Goal: Task Accomplishment & Management: Manage account settings

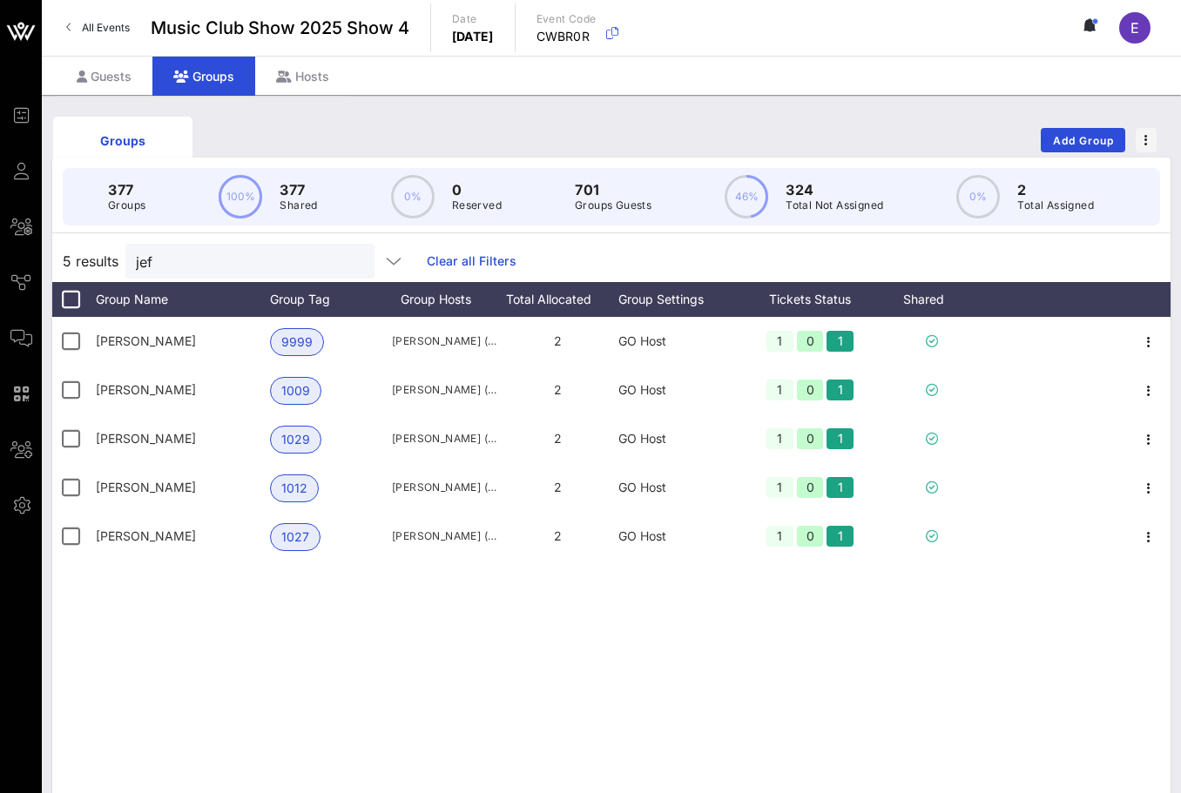
click at [111, 22] on span "All Events" at bounding box center [106, 27] width 48 height 13
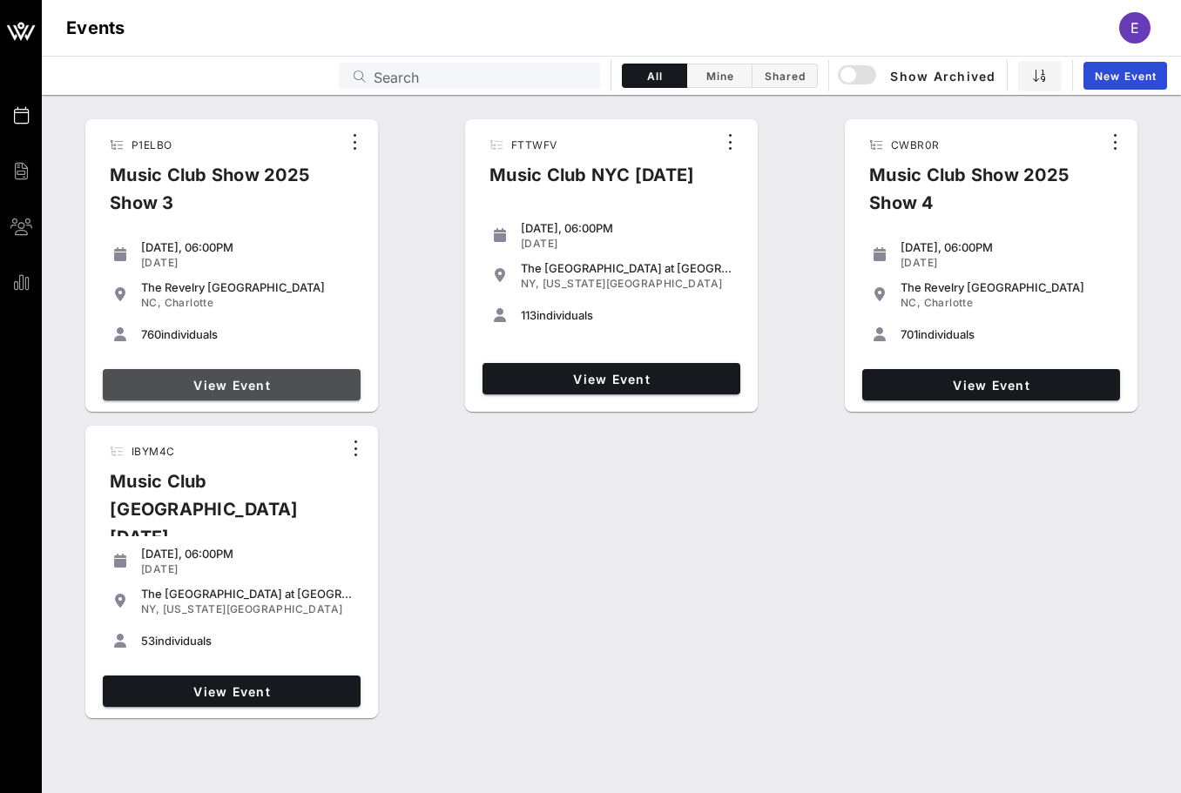
click at [283, 390] on span "View Event" at bounding box center [232, 385] width 244 height 15
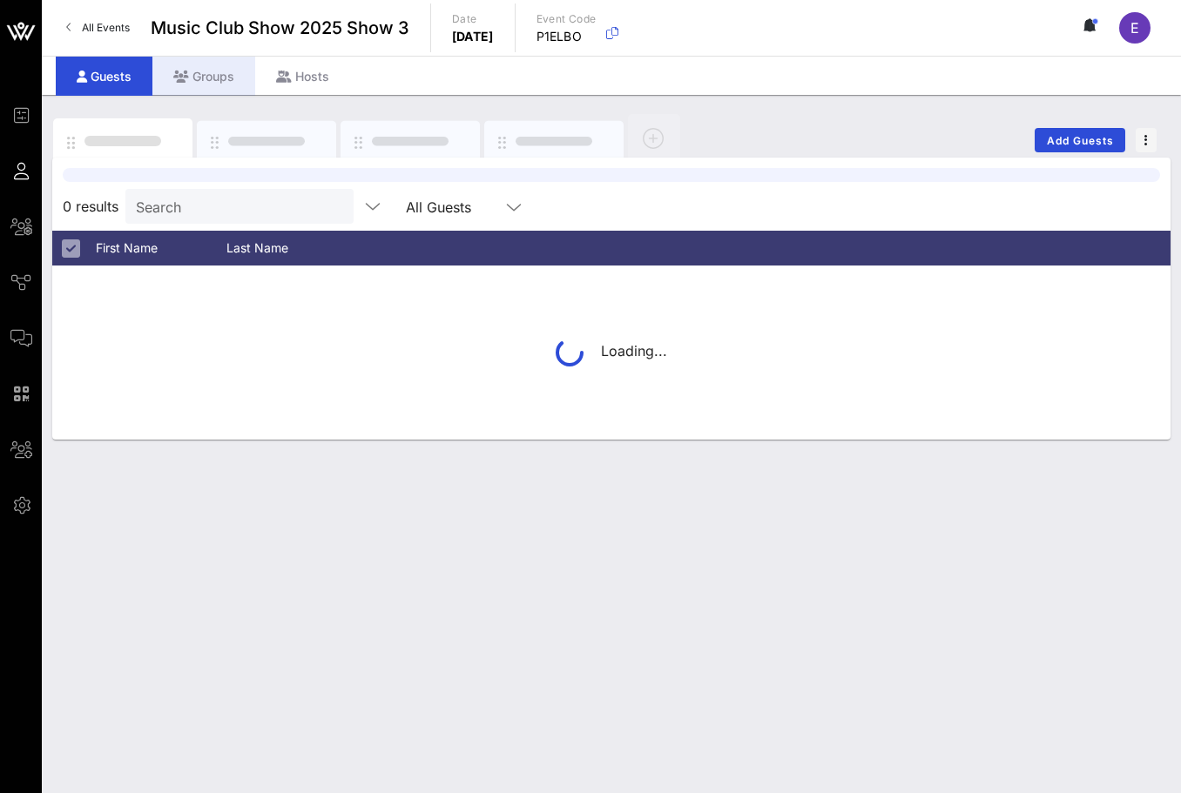
click at [214, 64] on div "Groups" at bounding box center [203, 76] width 103 height 39
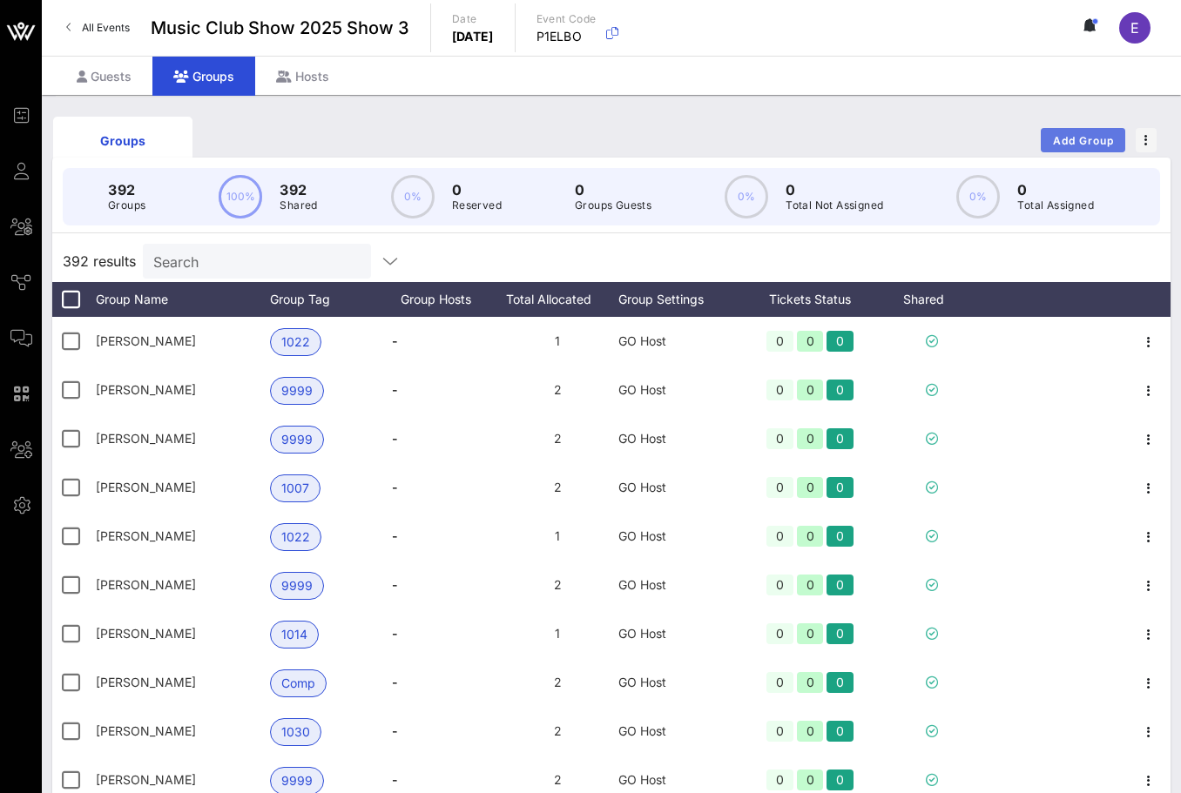
click at [1082, 129] on button "Add Group" at bounding box center [1082, 140] width 84 height 24
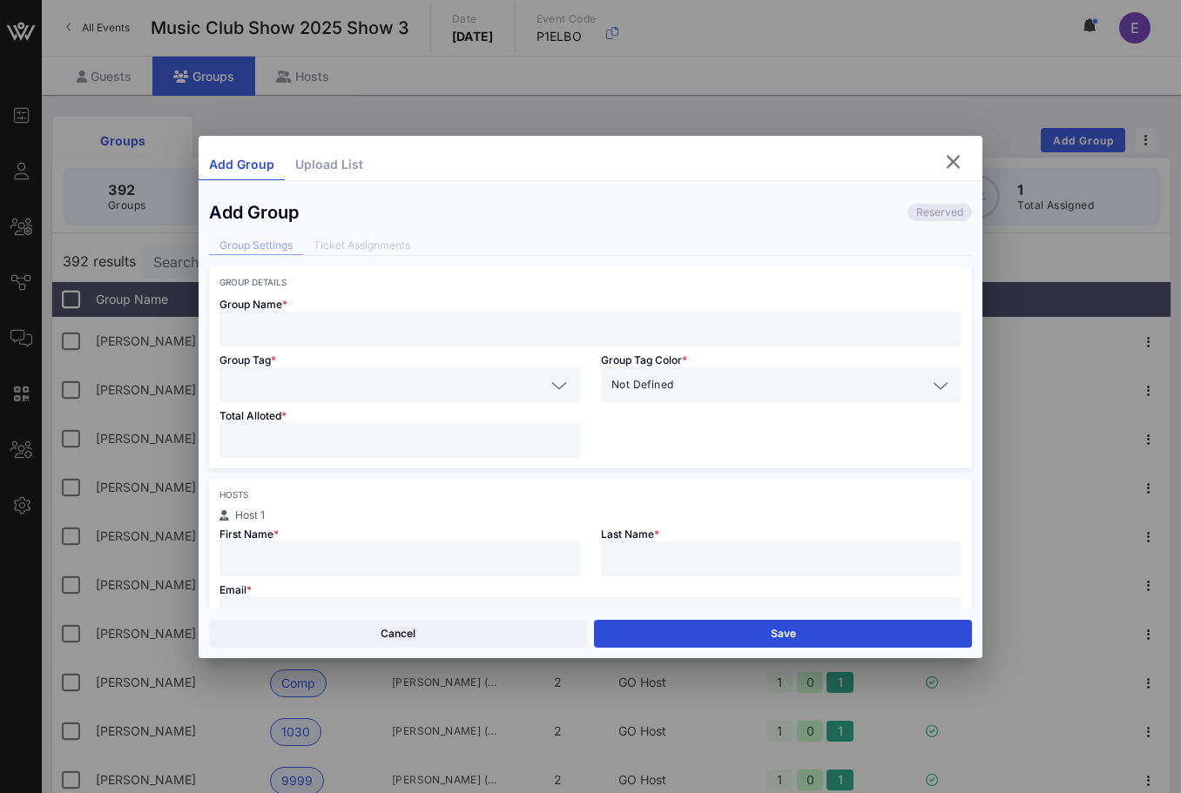
scroll to position [16, 0]
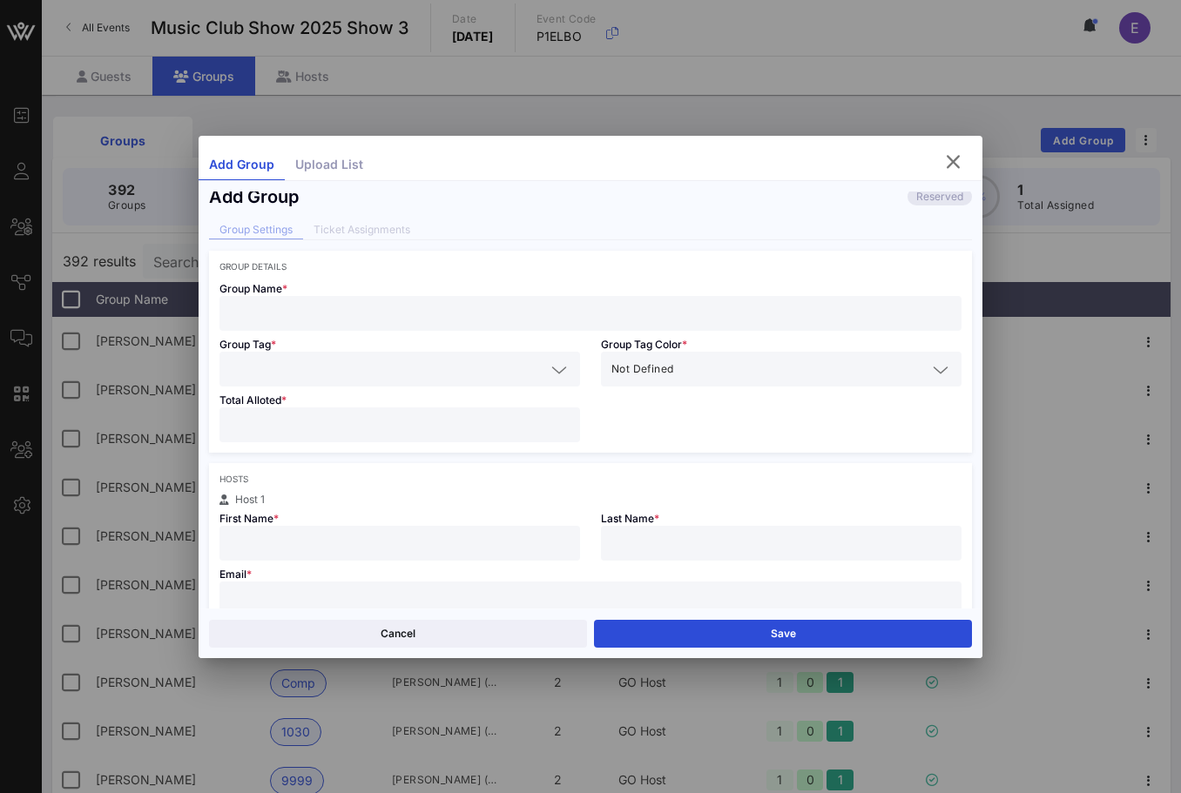
click at [429, 591] on input "text" at bounding box center [590, 599] width 721 height 23
paste input "[EMAIL_ADDRESS][DOMAIN_NAME]"
type input "[EMAIL_ADDRESS][DOMAIN_NAME]"
click at [382, 549] on input "text" at bounding box center [400, 543] width 340 height 23
type input "[PERSON_NAME]"
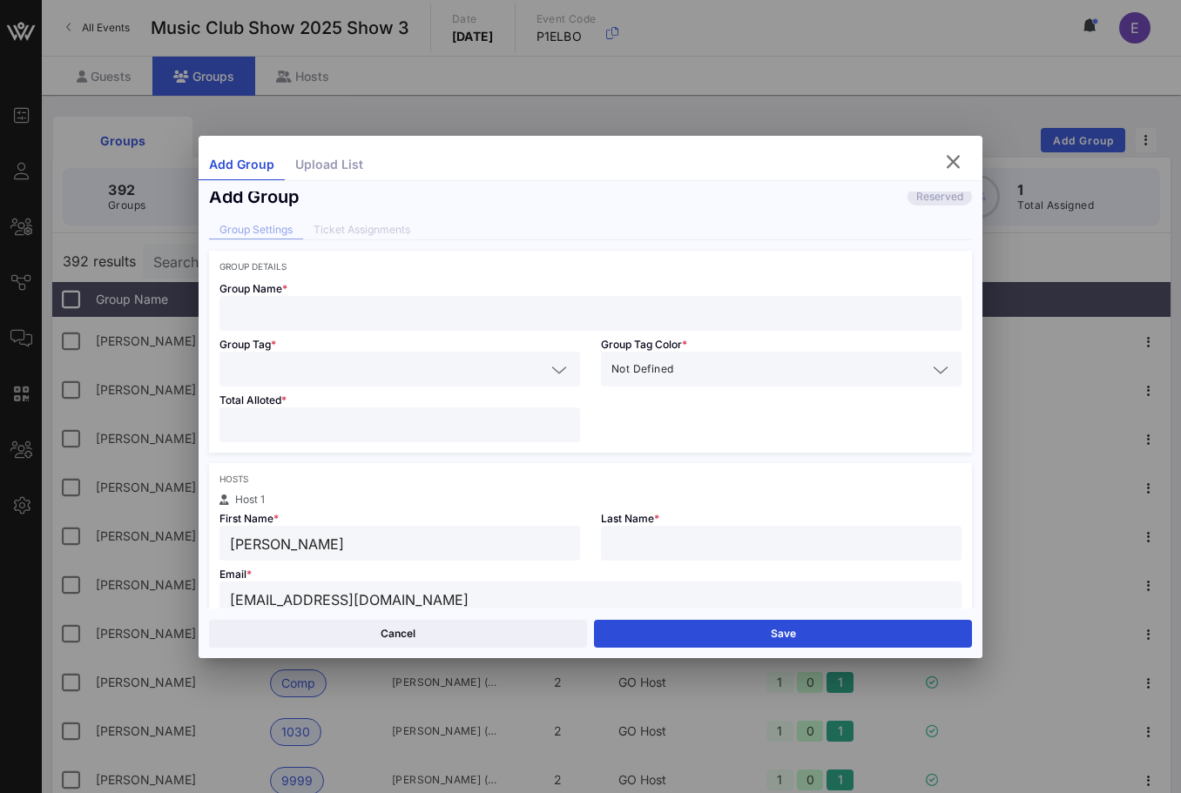
type input "a"
type input "Austin"
click at [228, 416] on div at bounding box center [399, 423] width 360 height 35
type input "*"
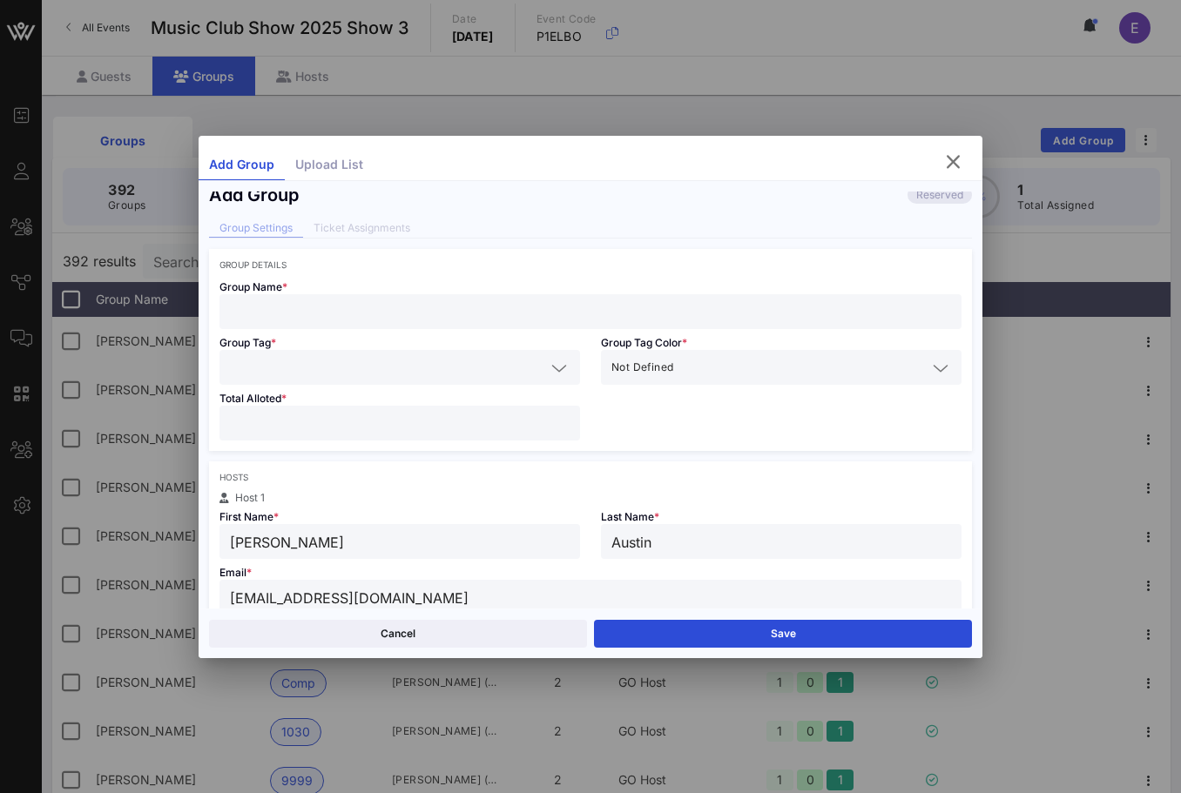
click at [257, 313] on input "text" at bounding box center [590, 311] width 721 height 23
type input "[PERSON_NAME]"
click at [256, 363] on input "text" at bounding box center [387, 367] width 315 height 23
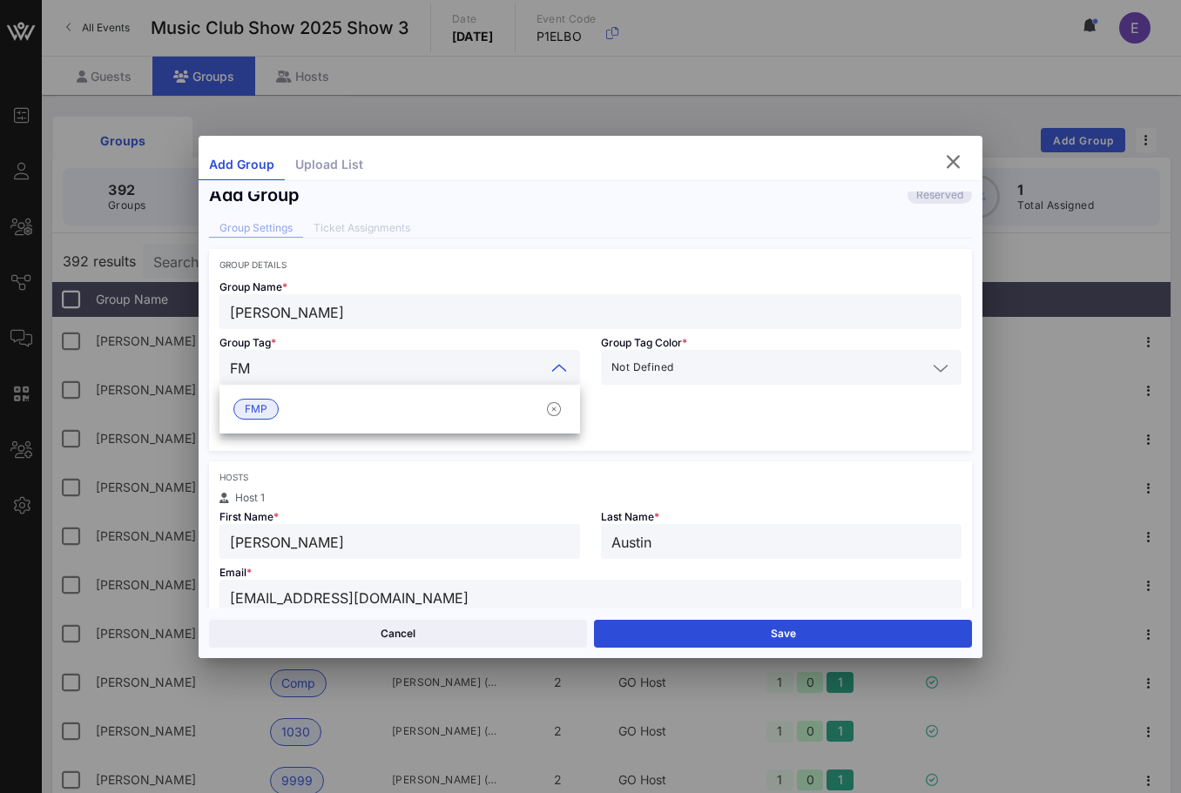
type input "FMP"
click at [259, 410] on span "FMP" at bounding box center [256, 409] width 23 height 19
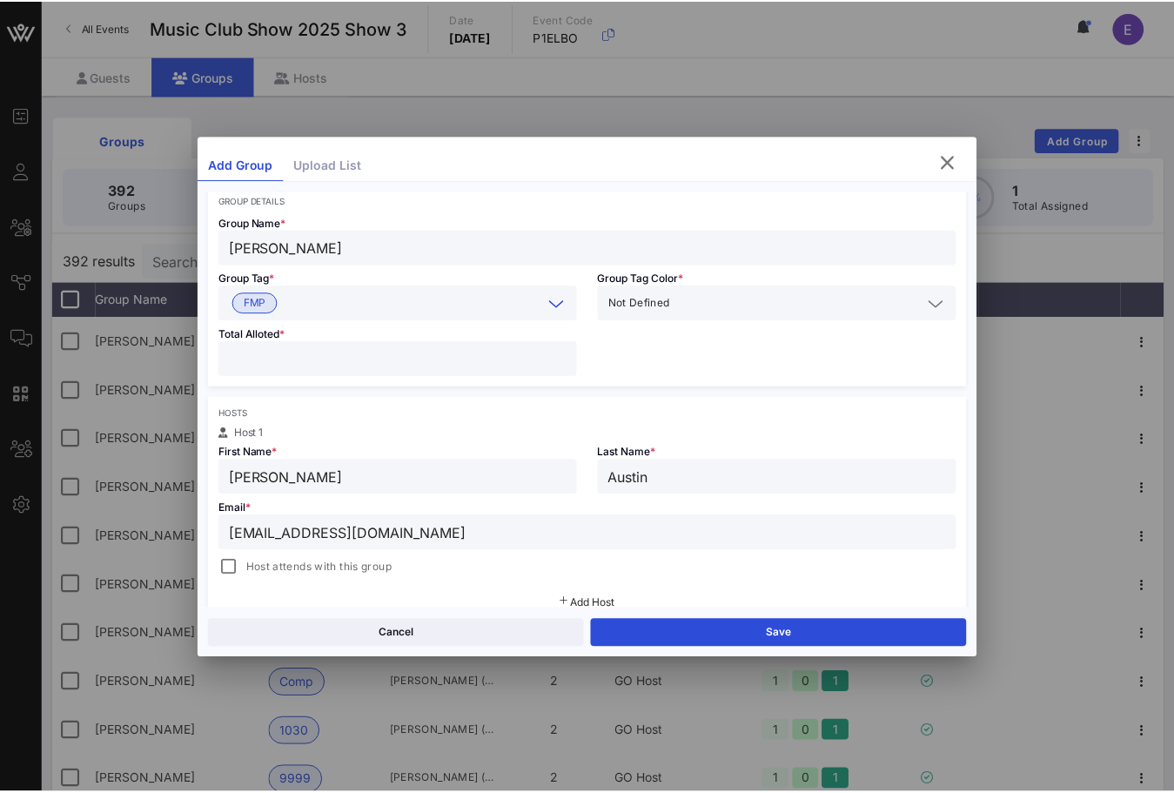
scroll to position [98, 0]
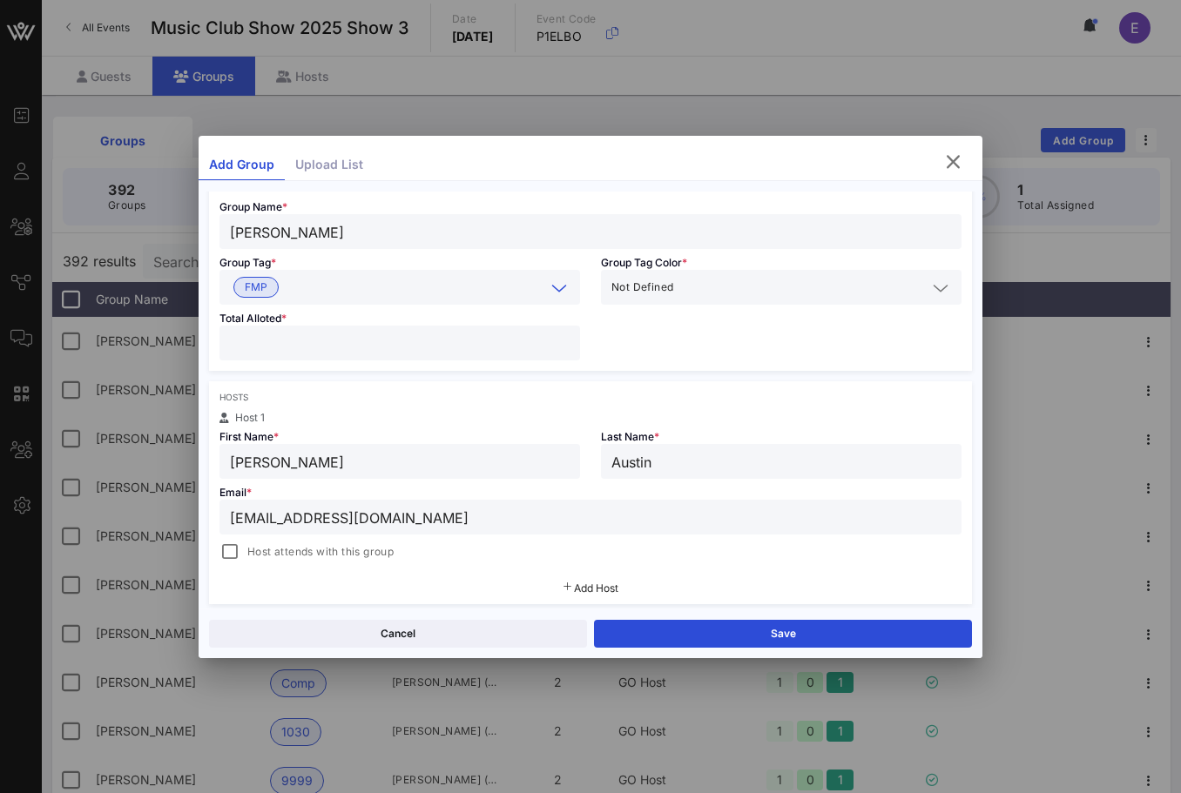
click at [333, 247] on div "[PERSON_NAME]" at bounding box center [590, 231] width 721 height 35
type input "[PERSON_NAME] [PERSON_NAME]"
click at [223, 547] on div at bounding box center [230, 552] width 24 height 24
click at [674, 626] on button "Save" at bounding box center [783, 634] width 378 height 28
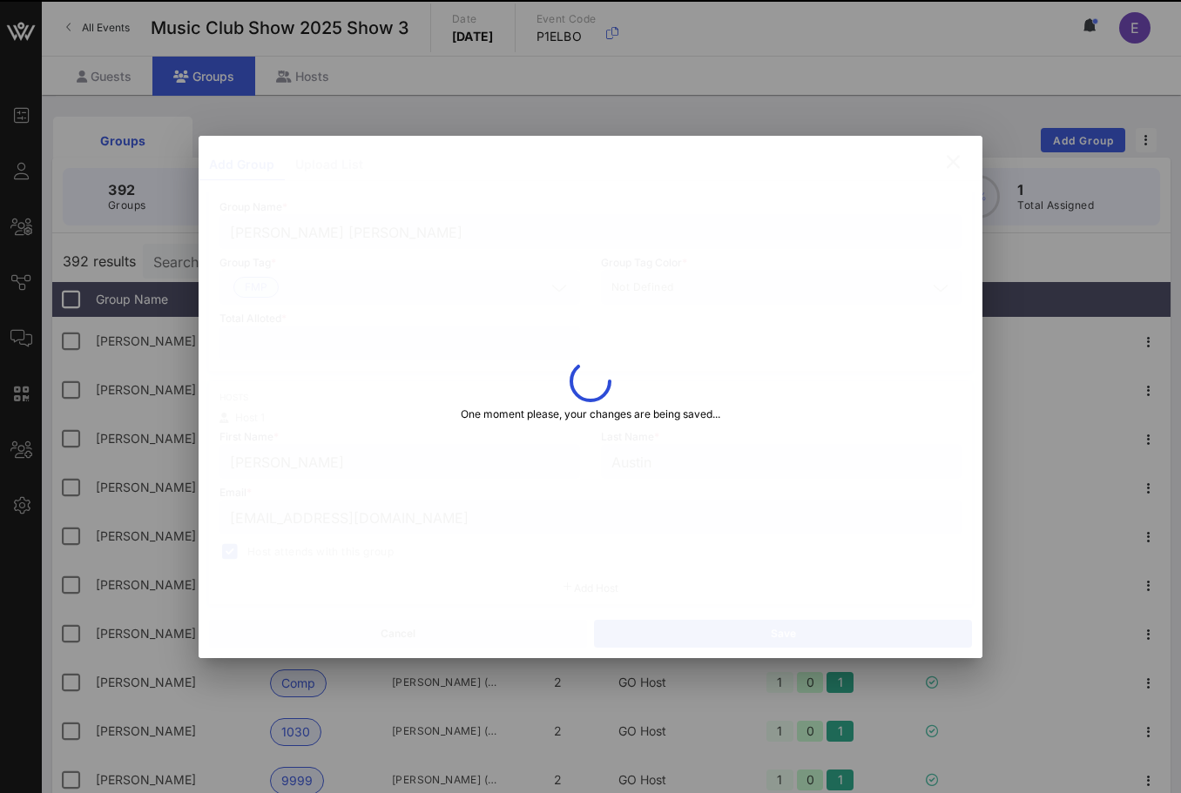
type input "[PERSON_NAME]"
type input "[EMAIL_ADDRESS][DOMAIN_NAME]"
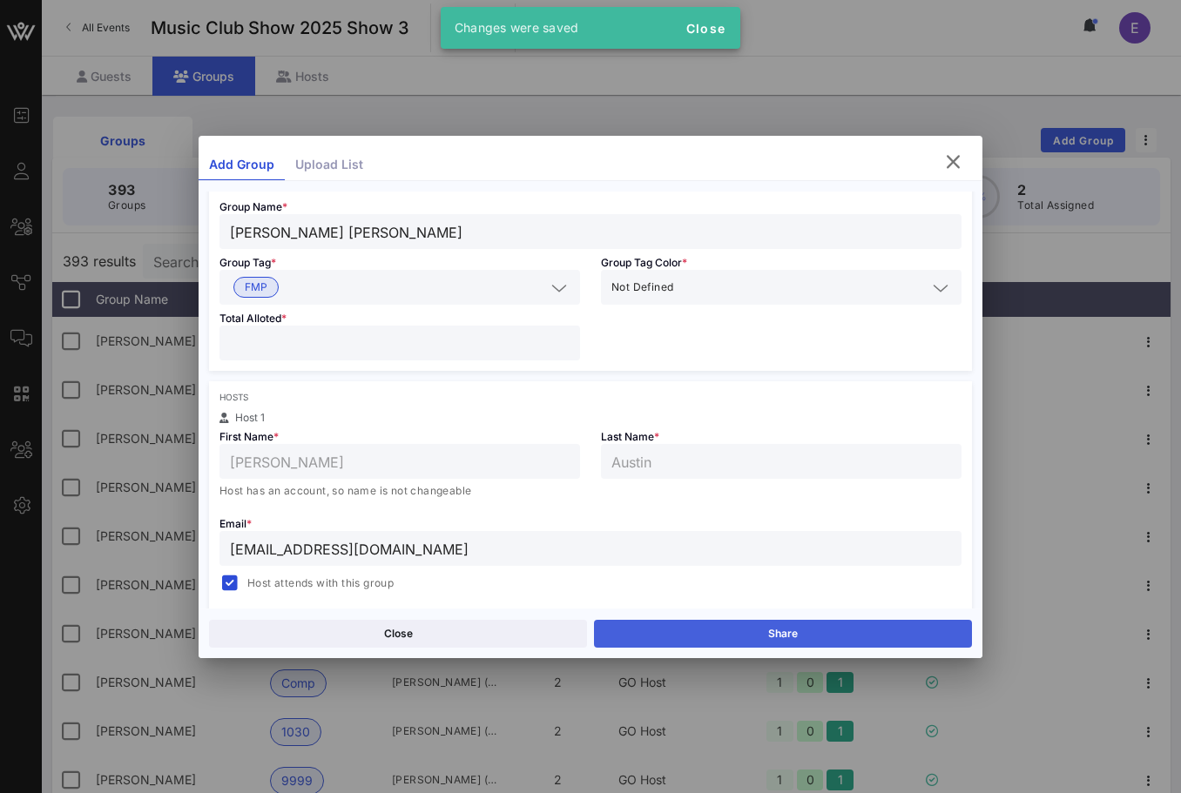
click at [700, 629] on button "Share" at bounding box center [783, 634] width 378 height 28
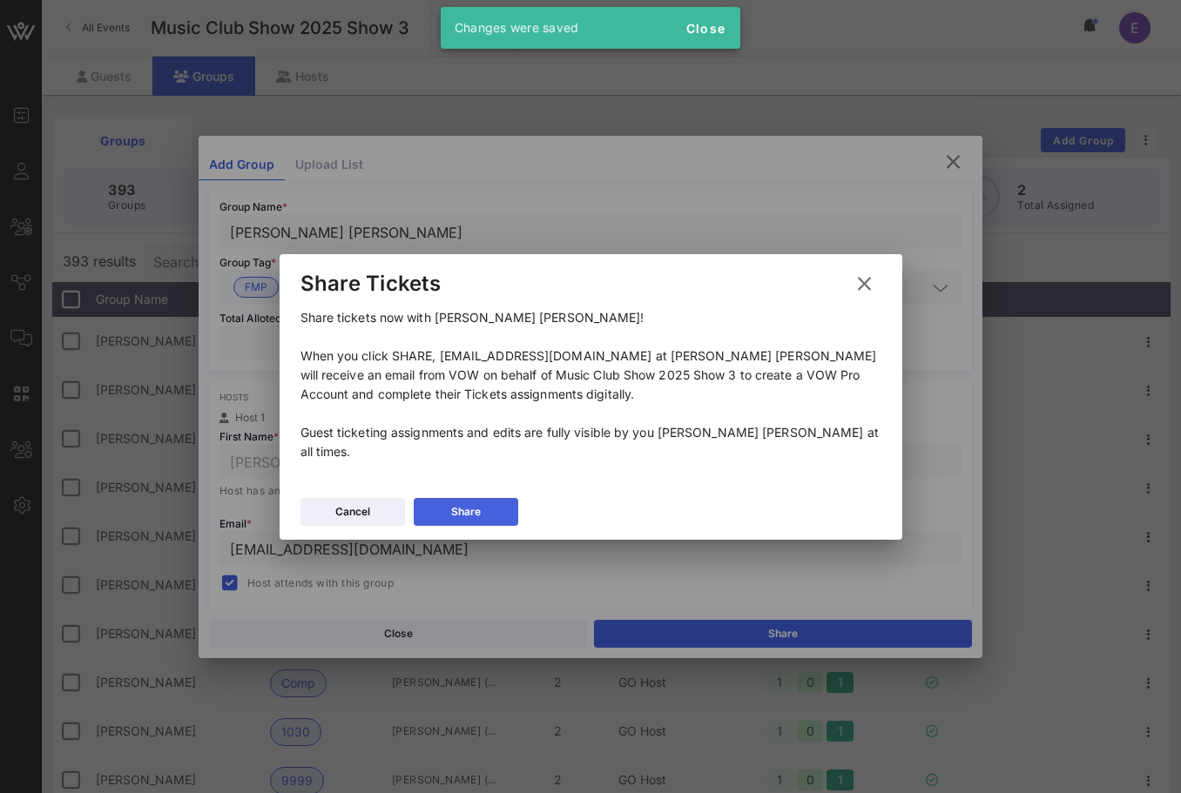
click at [498, 505] on button "Share" at bounding box center [466, 512] width 104 height 28
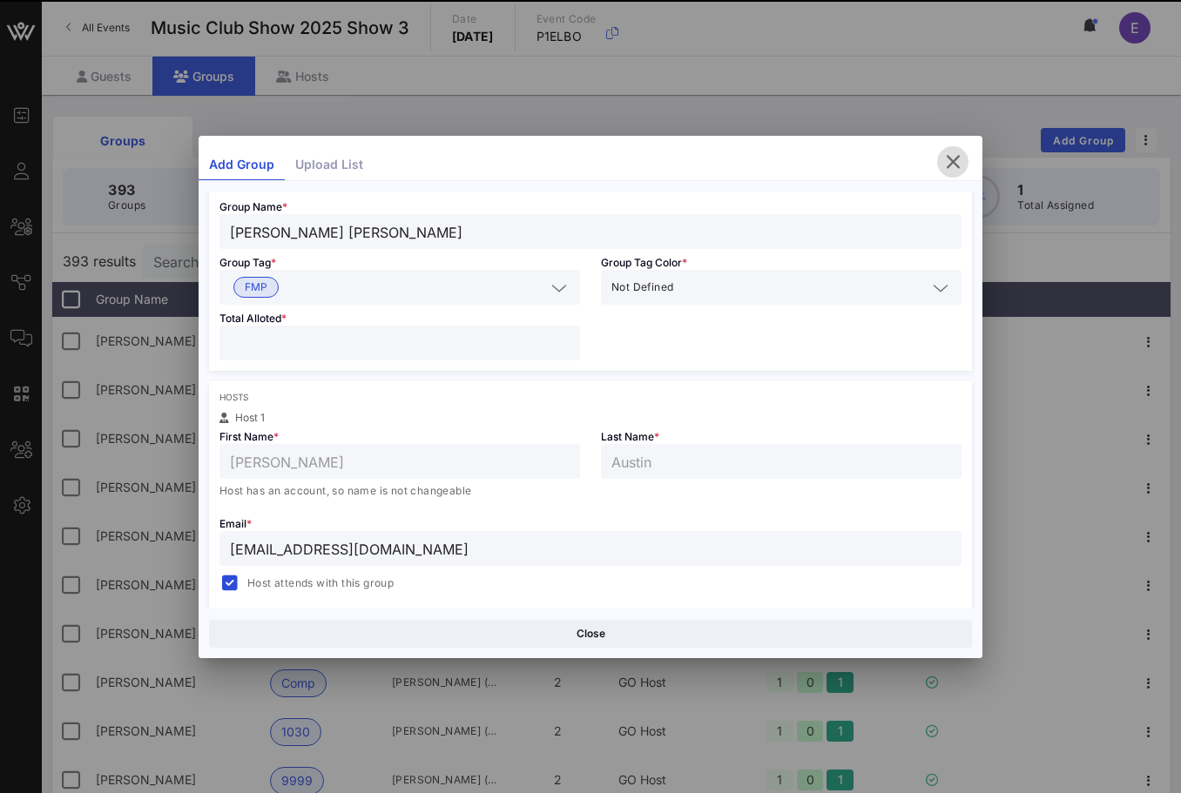
click at [952, 167] on icon "button" at bounding box center [952, 161] width 21 height 21
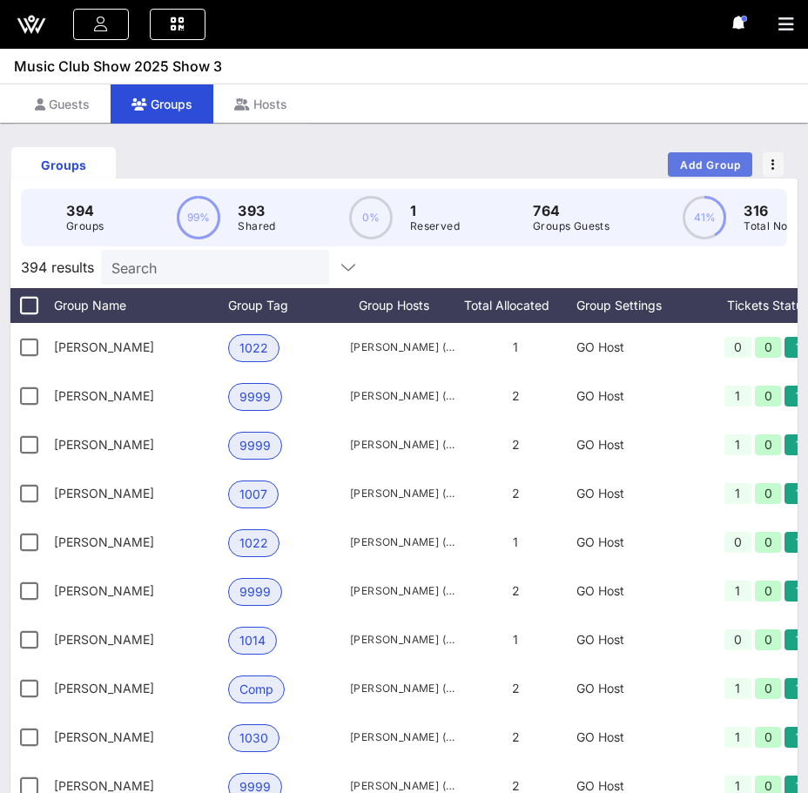
click at [727, 169] on span "Add Group" at bounding box center [710, 164] width 63 height 13
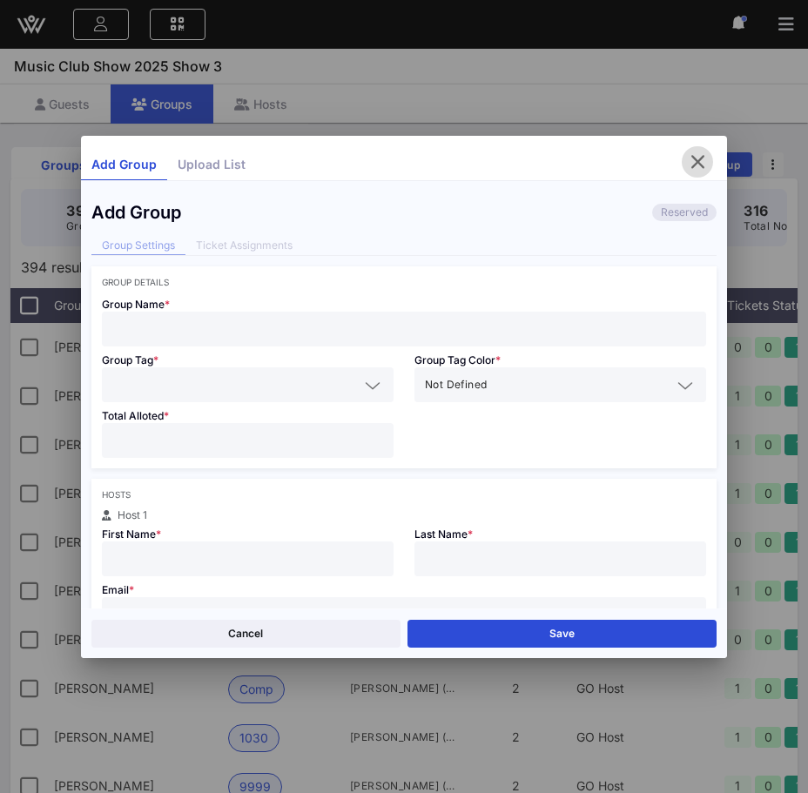
click at [706, 161] on icon "button" at bounding box center [697, 161] width 21 height 21
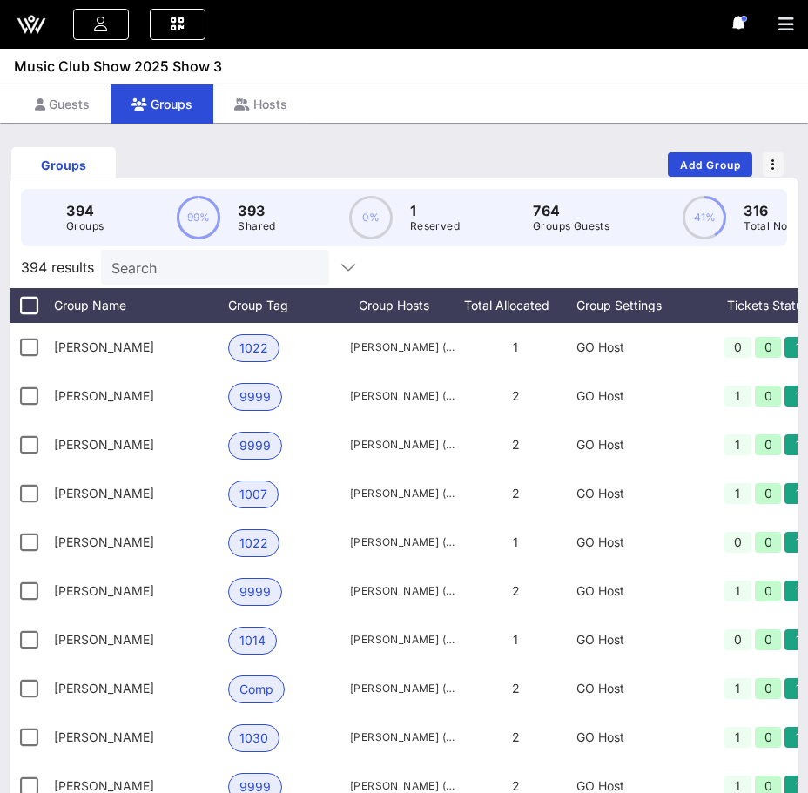
click at [244, 265] on input "Search" at bounding box center [213, 267] width 204 height 23
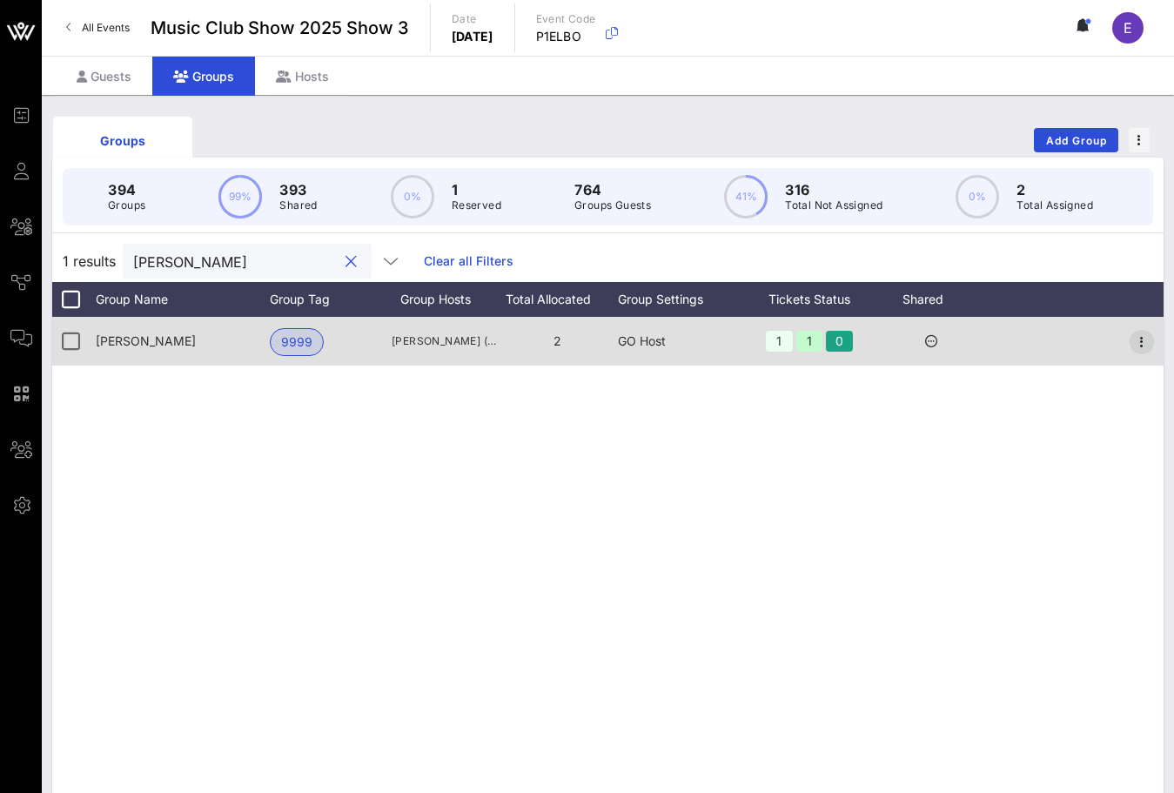
type input "[PERSON_NAME]"
click at [1145, 337] on icon "button" at bounding box center [1142, 342] width 21 height 21
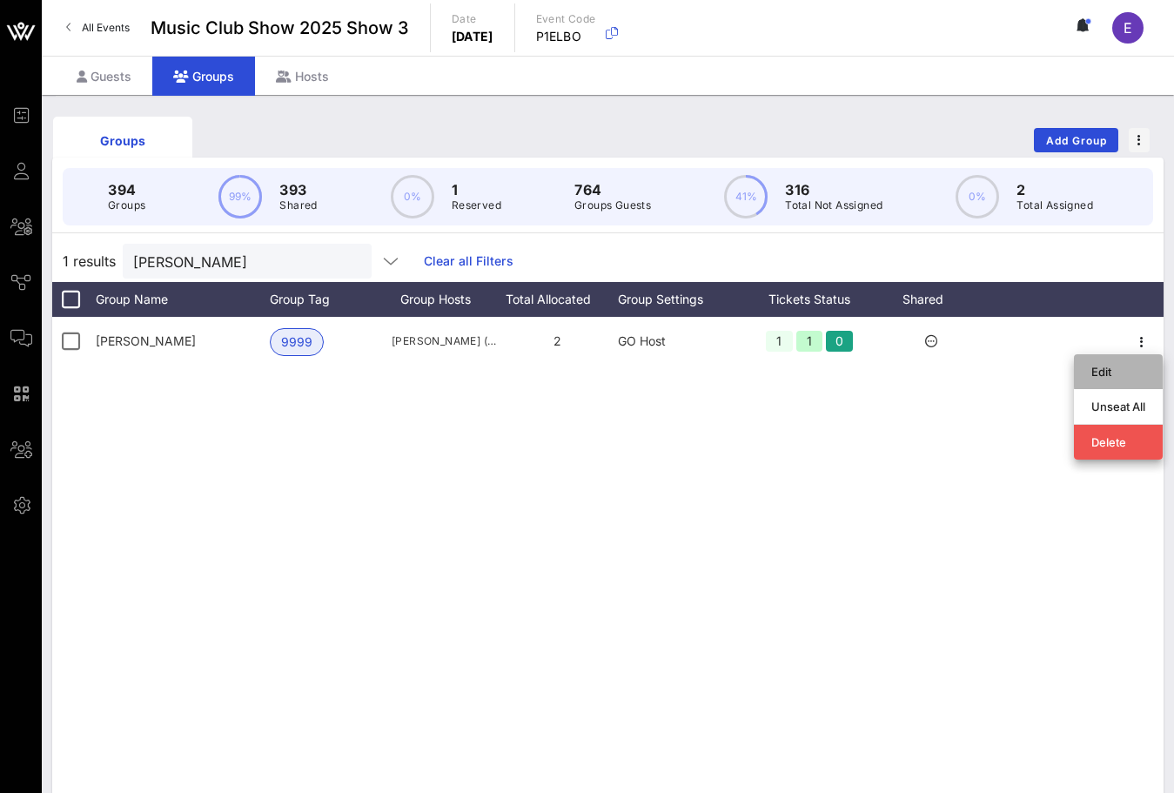
click at [1098, 372] on div "Edit" at bounding box center [1119, 372] width 54 height 14
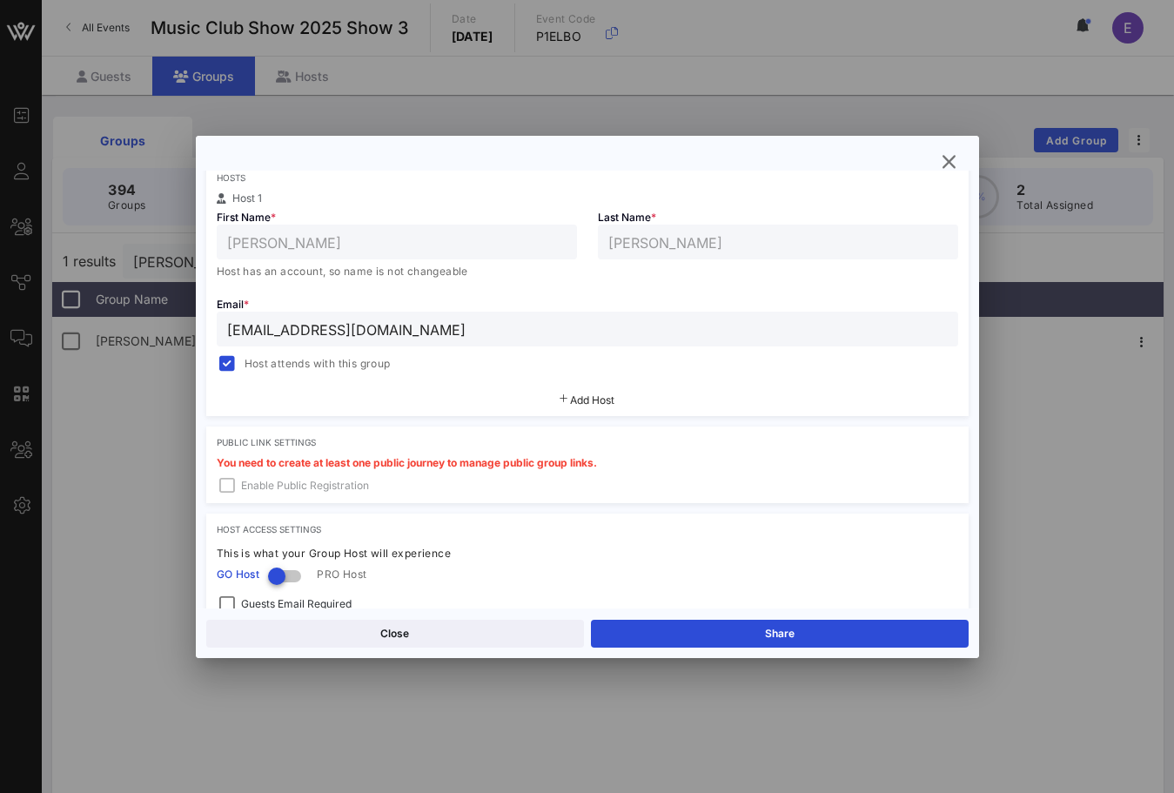
scroll to position [387, 0]
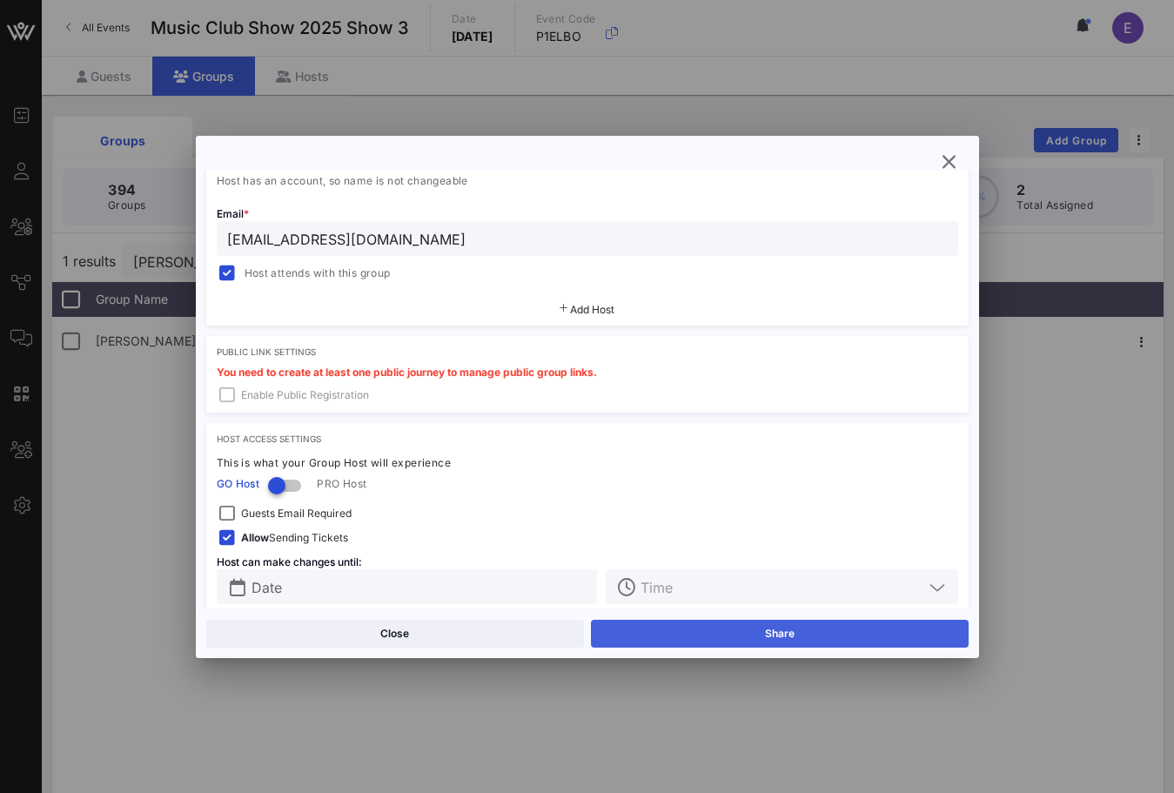
click at [656, 634] on button "Share" at bounding box center [780, 634] width 378 height 28
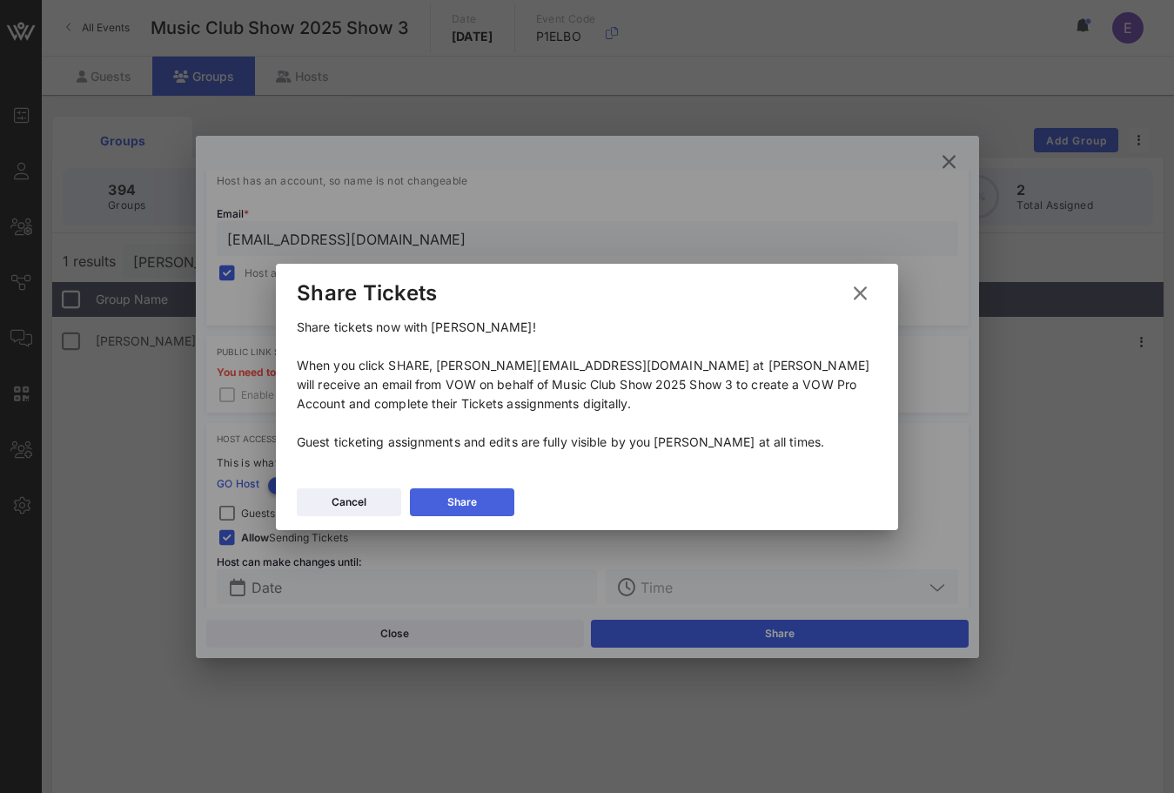
click at [471, 494] on div "Share" at bounding box center [462, 502] width 30 height 17
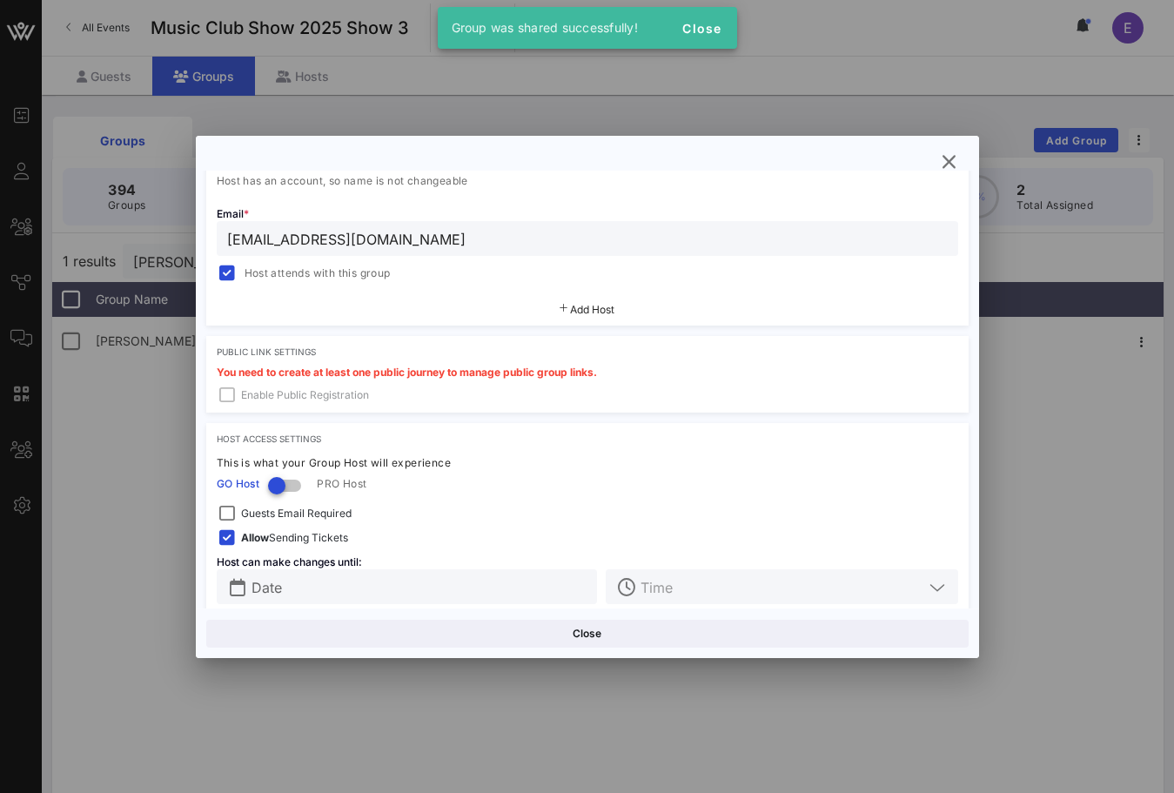
click at [952, 160] on icon "button" at bounding box center [949, 161] width 21 height 21
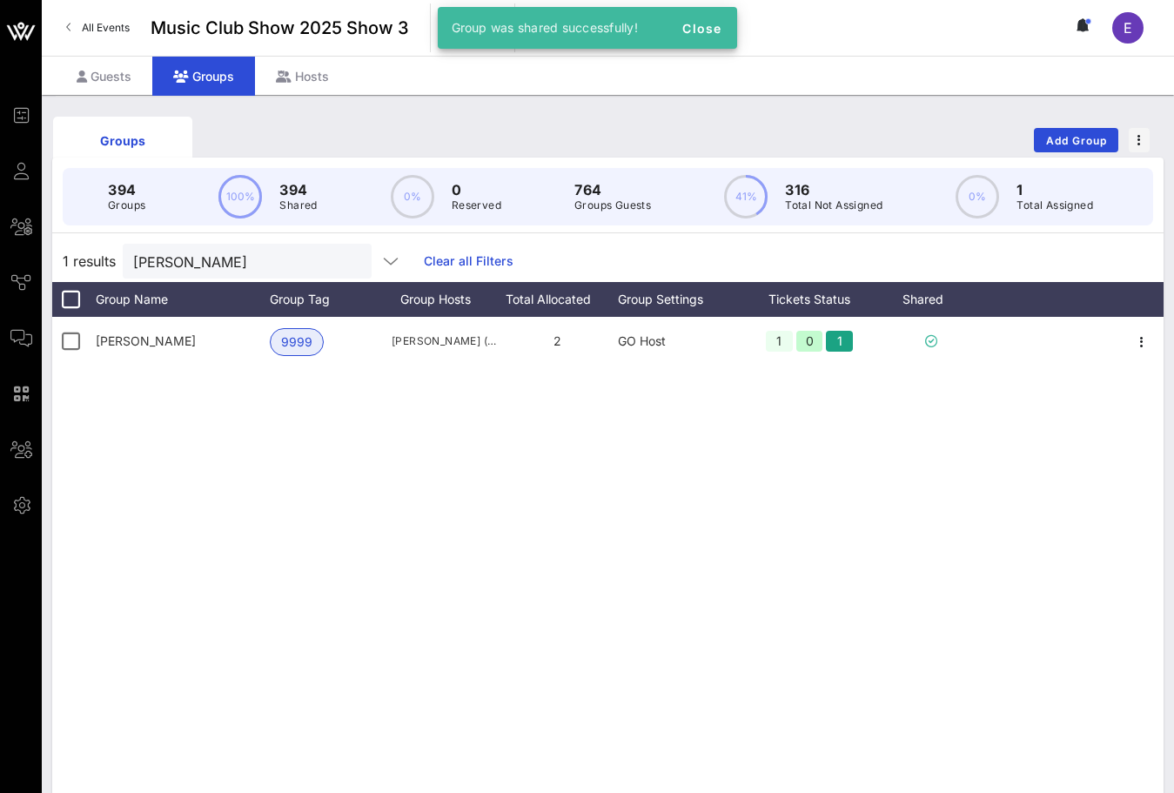
click at [102, 24] on span "All Events" at bounding box center [106, 27] width 48 height 13
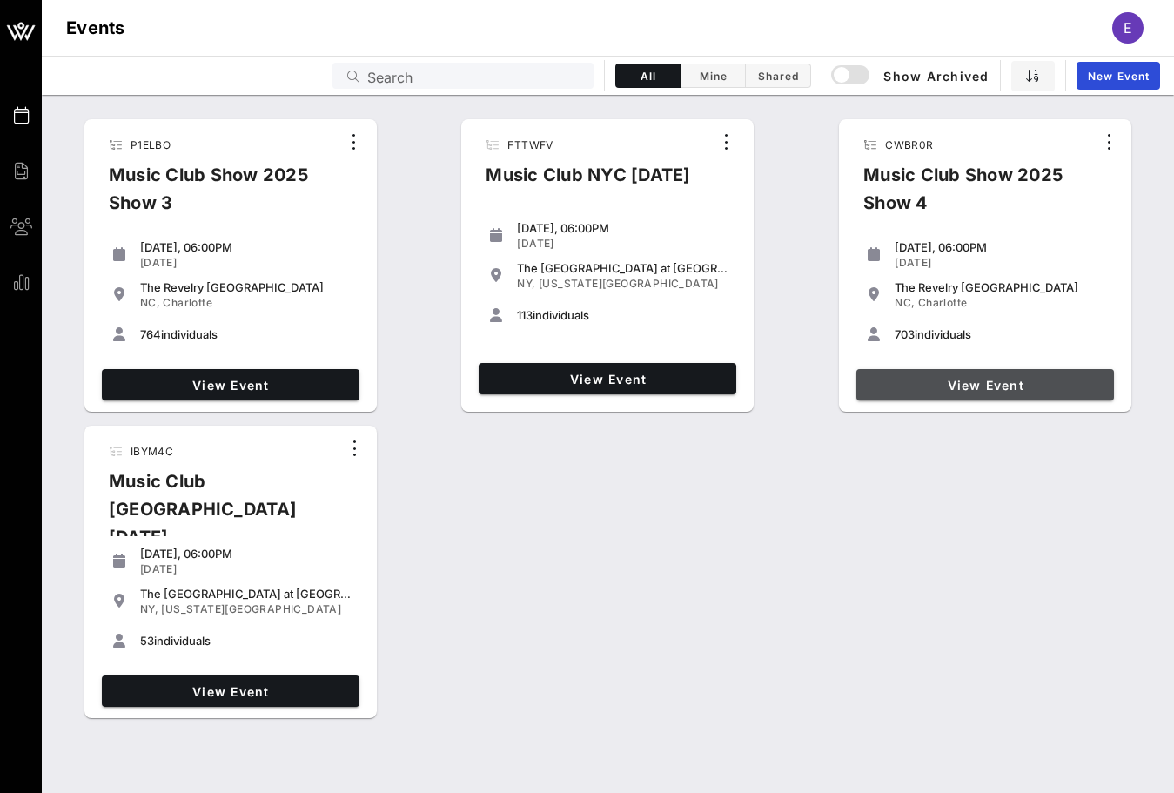
click at [890, 370] on link "View Event" at bounding box center [986, 384] width 258 height 31
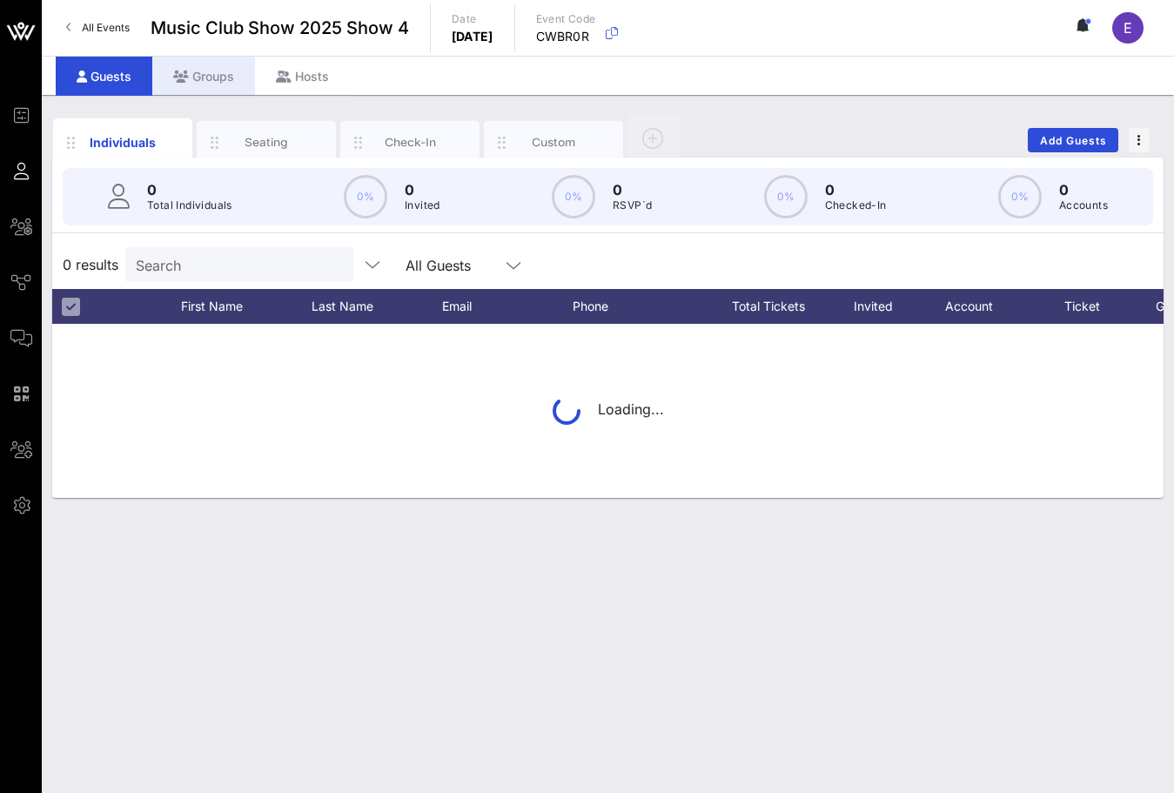
click at [219, 75] on div "Groups" at bounding box center [203, 76] width 103 height 39
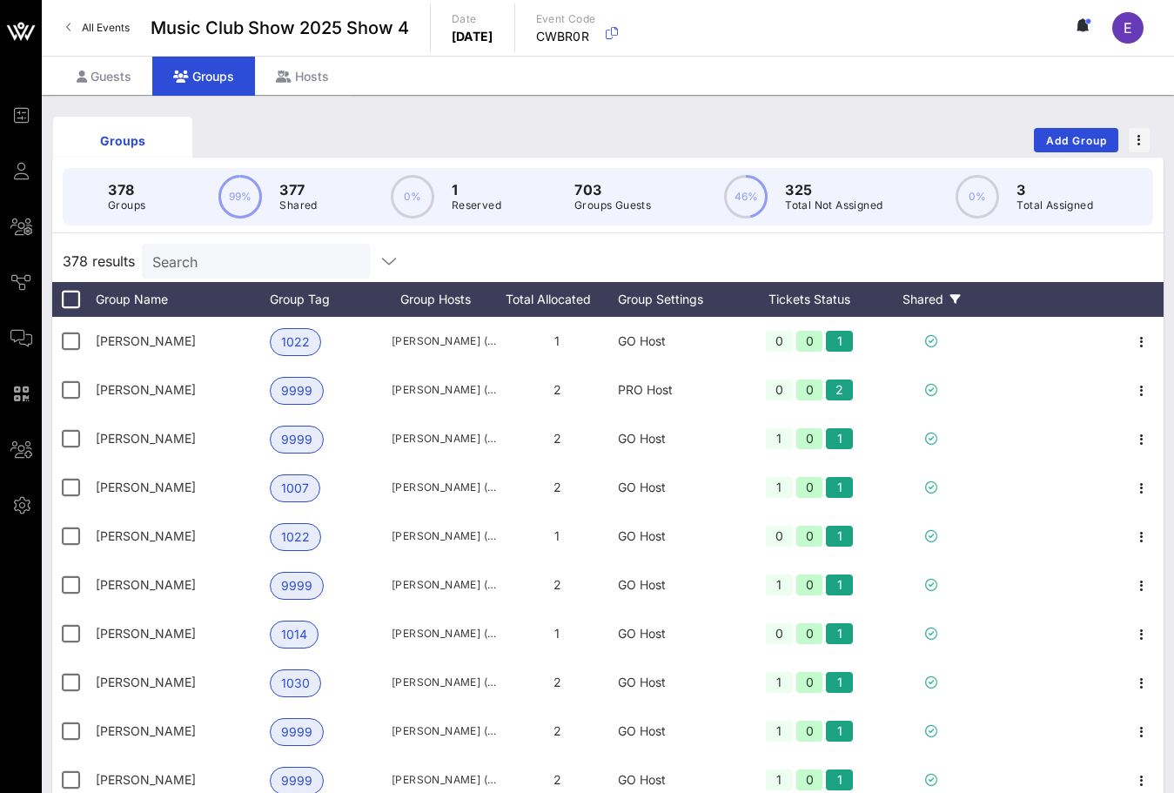
click at [942, 302] on div "Shared" at bounding box center [931, 299] width 104 height 35
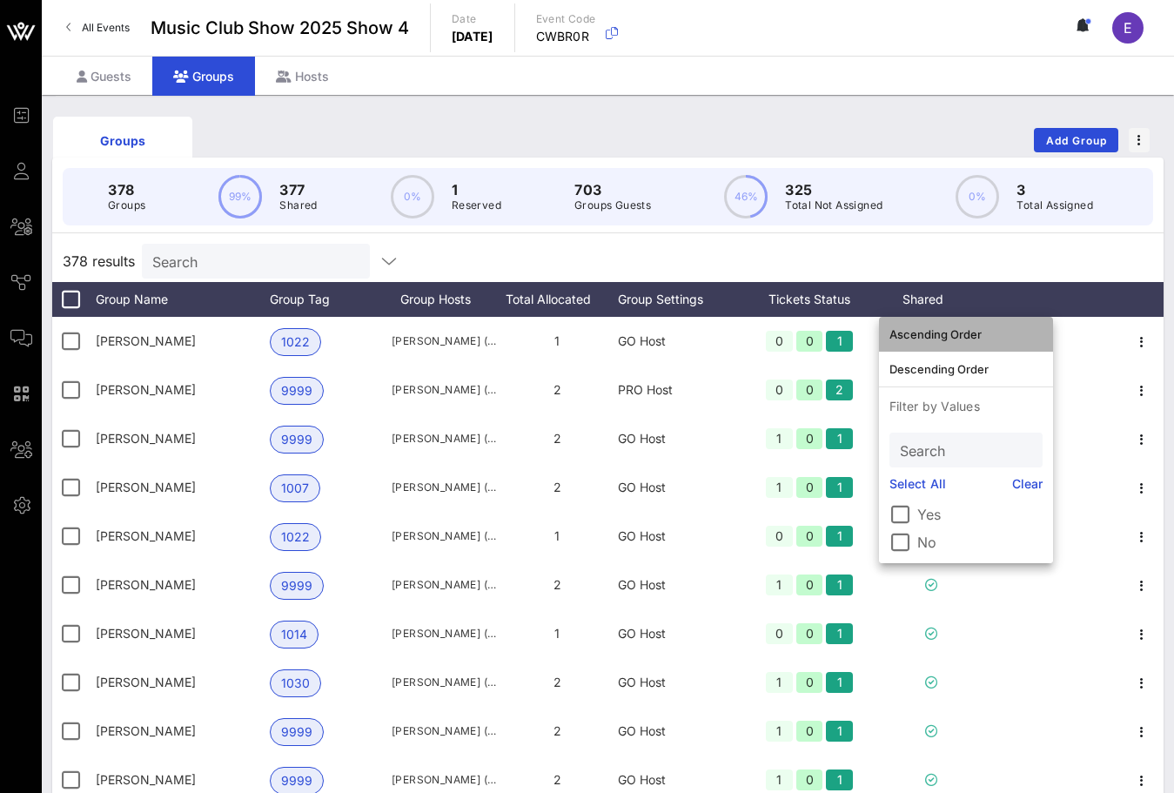
click at [941, 346] on div "Ascending Order" at bounding box center [966, 334] width 153 height 28
click at [1084, 268] on div "378 results Search" at bounding box center [608, 261] width 1112 height 42
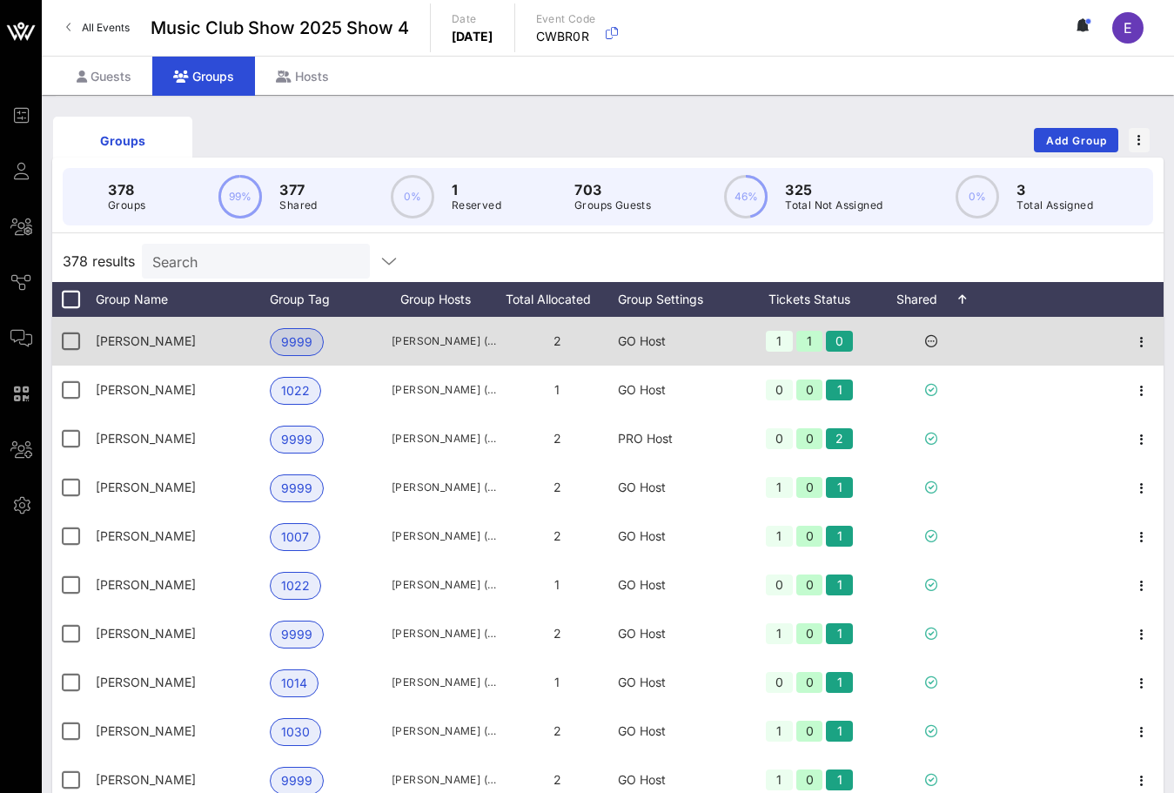
click at [1139, 327] on div at bounding box center [1142, 341] width 44 height 49
click at [1139, 332] on icon "button" at bounding box center [1142, 342] width 21 height 21
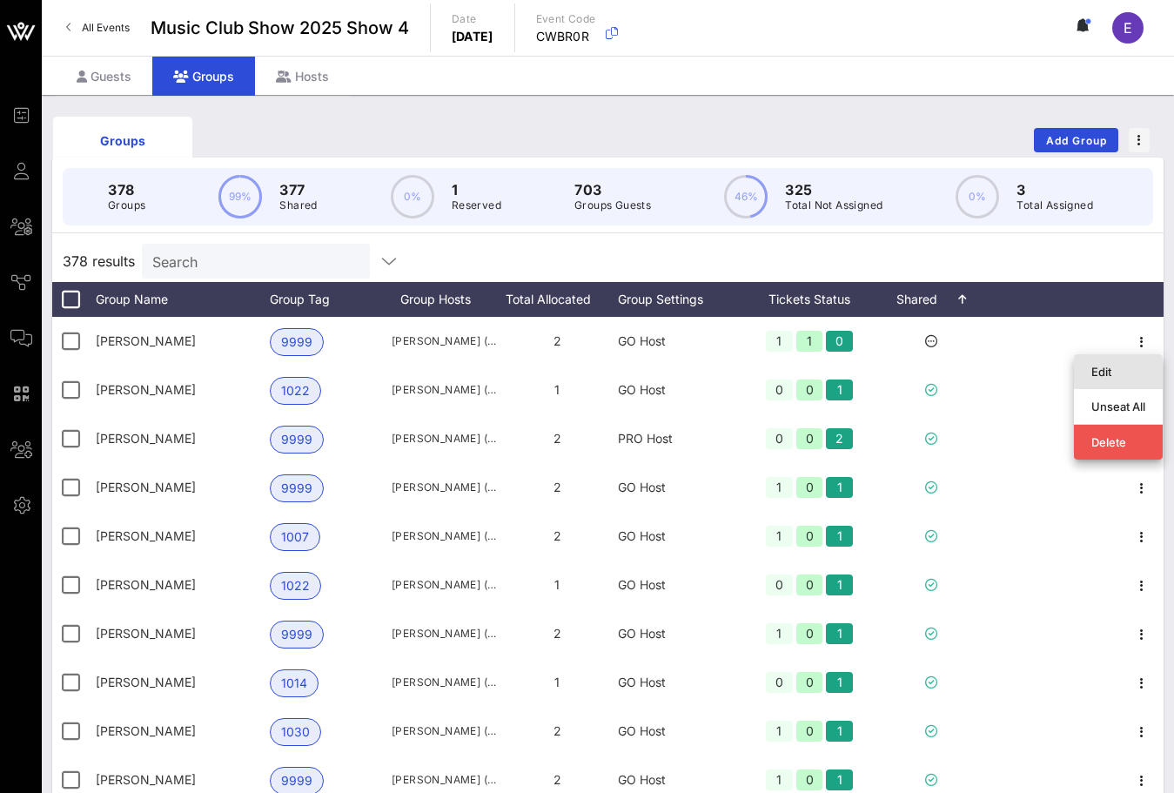
click at [1109, 367] on div "Edit" at bounding box center [1119, 372] width 54 height 14
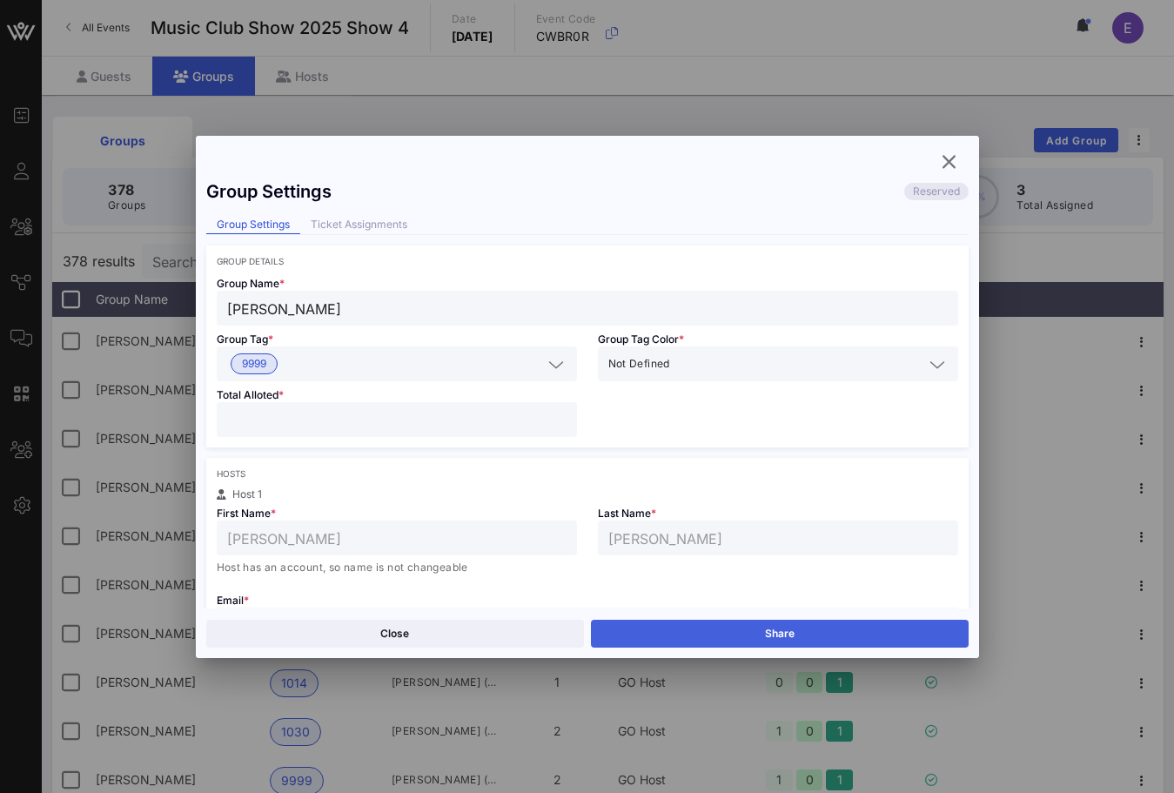
click at [665, 626] on button "Share" at bounding box center [780, 634] width 378 height 28
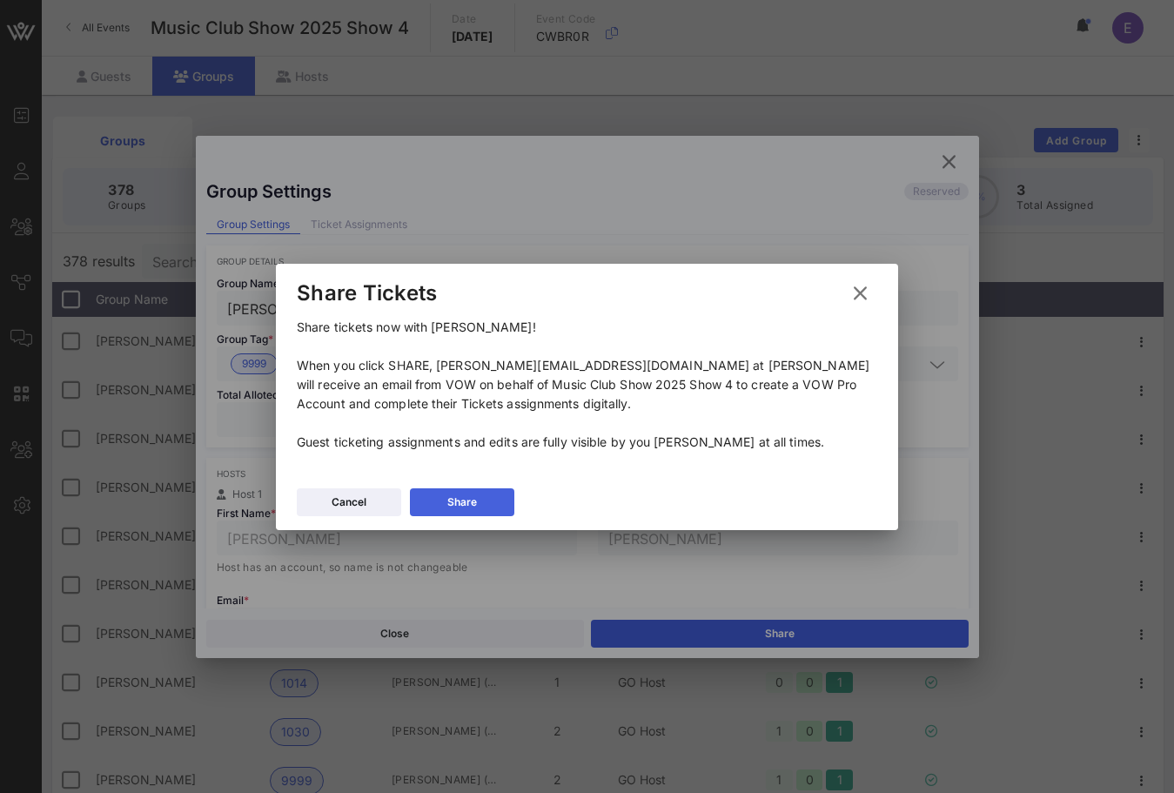
click at [492, 504] on button "Share" at bounding box center [462, 502] width 104 height 28
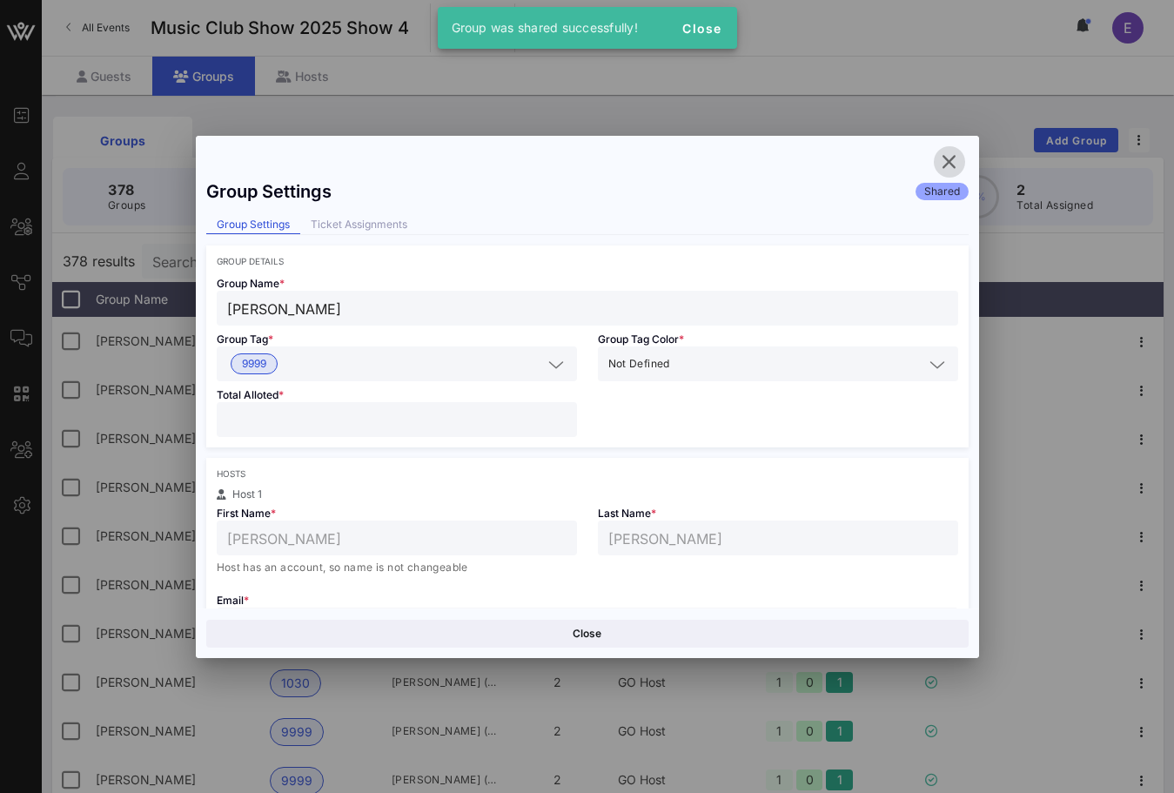
click at [952, 161] on icon "button" at bounding box center [949, 161] width 21 height 21
